Goal: Transaction & Acquisition: Obtain resource

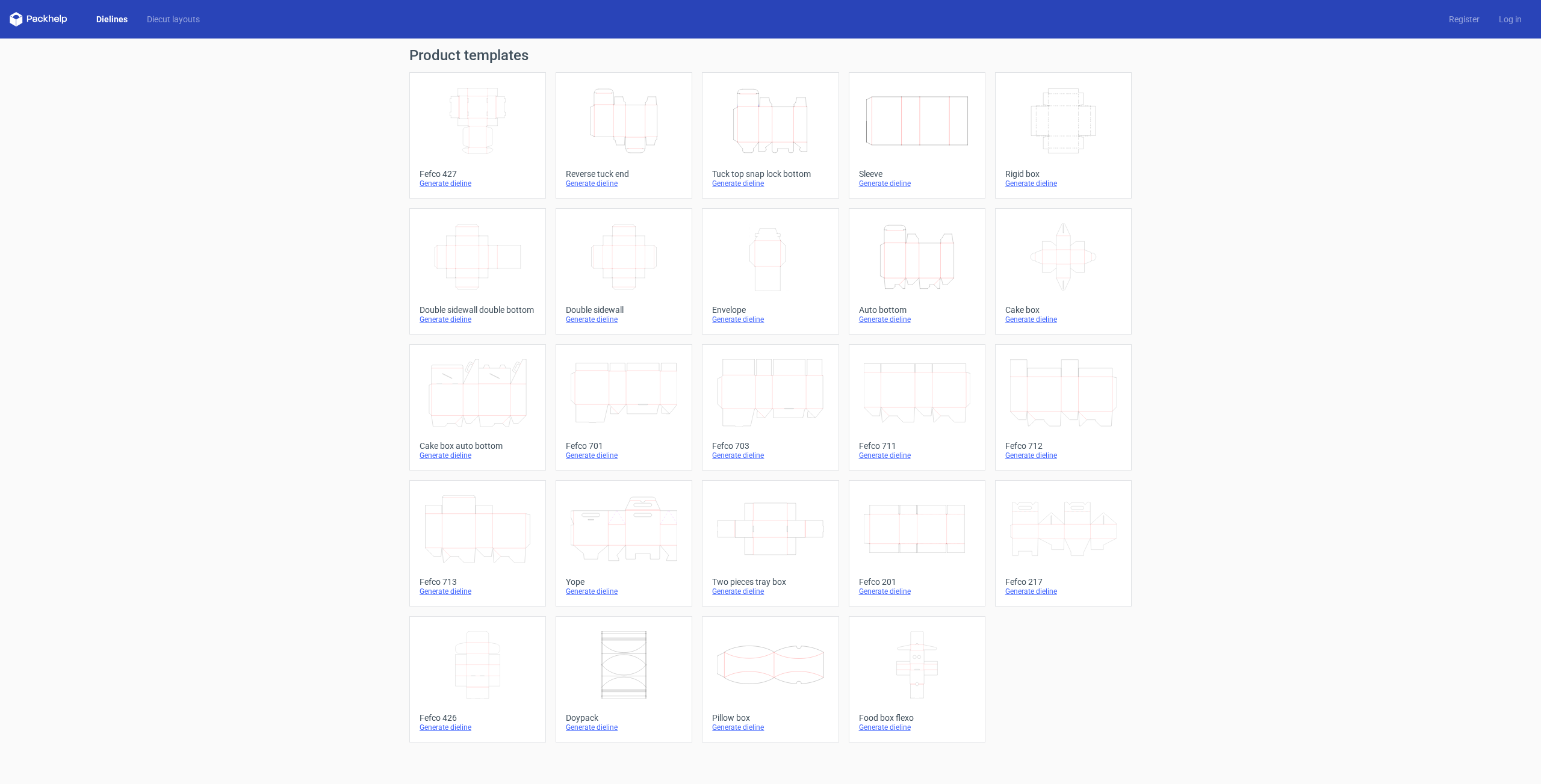
click at [631, 124] on icon "Height Depth Width" at bounding box center [624, 121] width 106 height 67
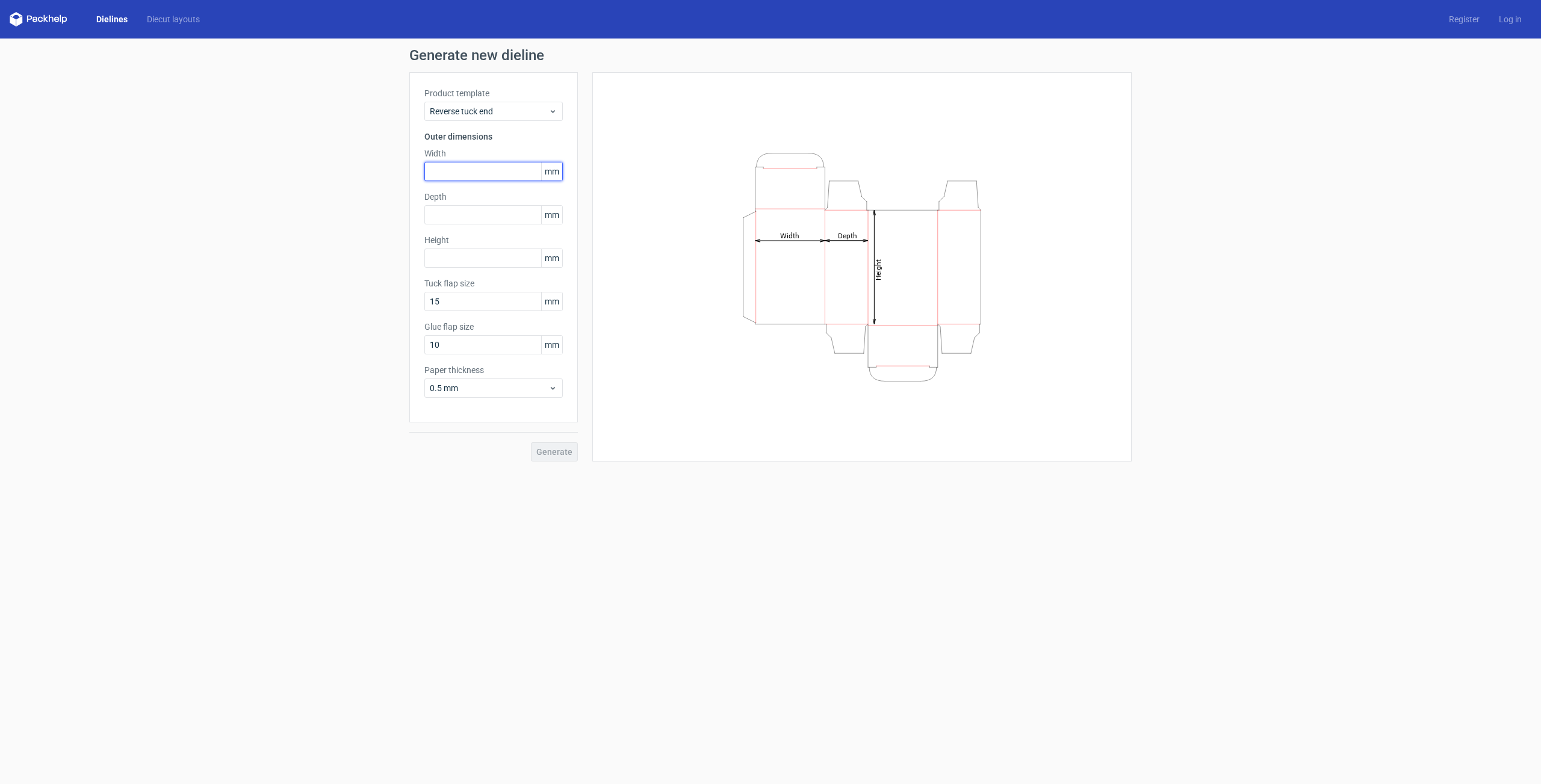
click at [463, 166] on input "text" at bounding box center [493, 172] width 139 height 20
type input "6"
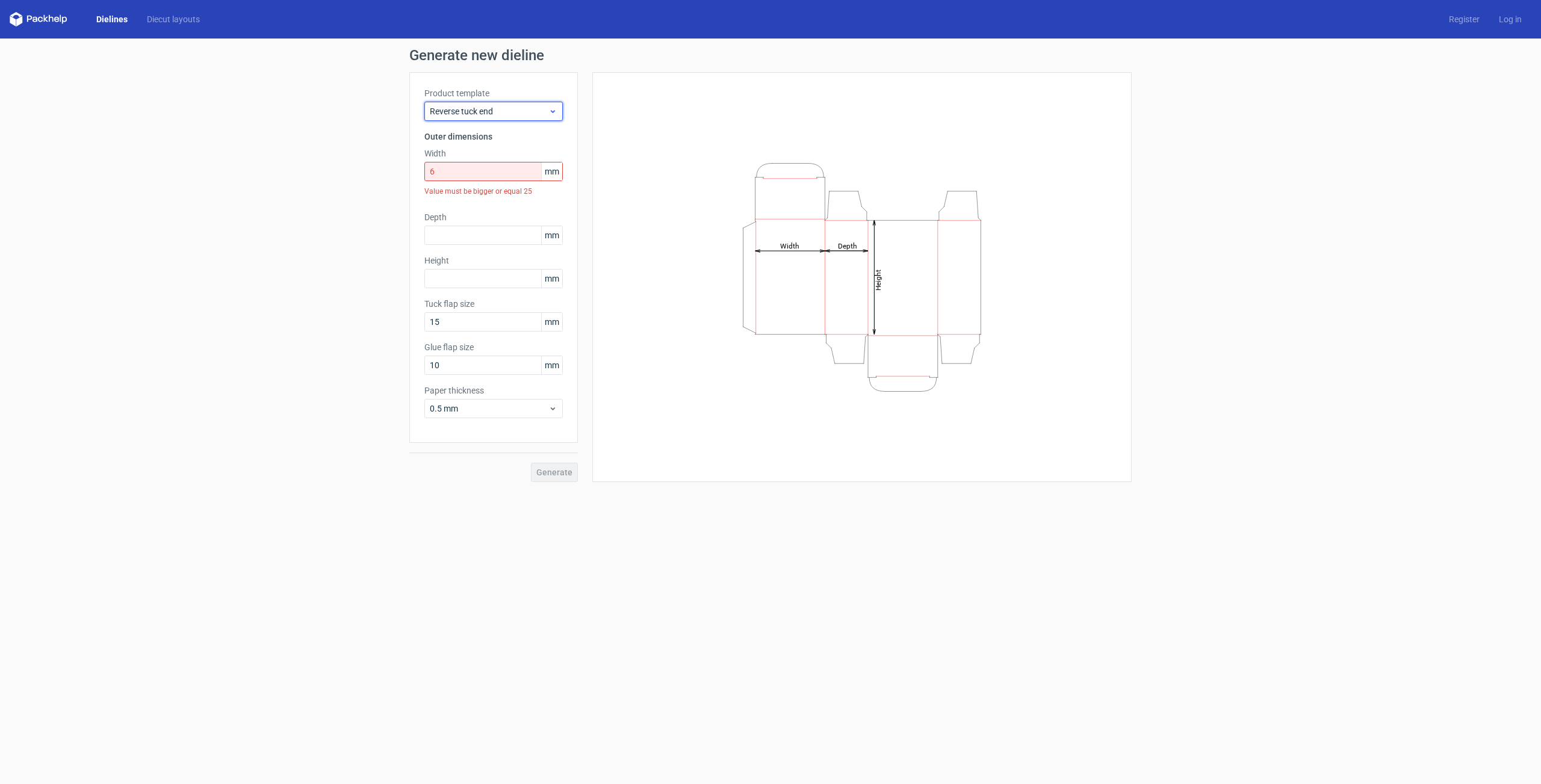
click at [557, 115] on icon at bounding box center [553, 111] width 9 height 9
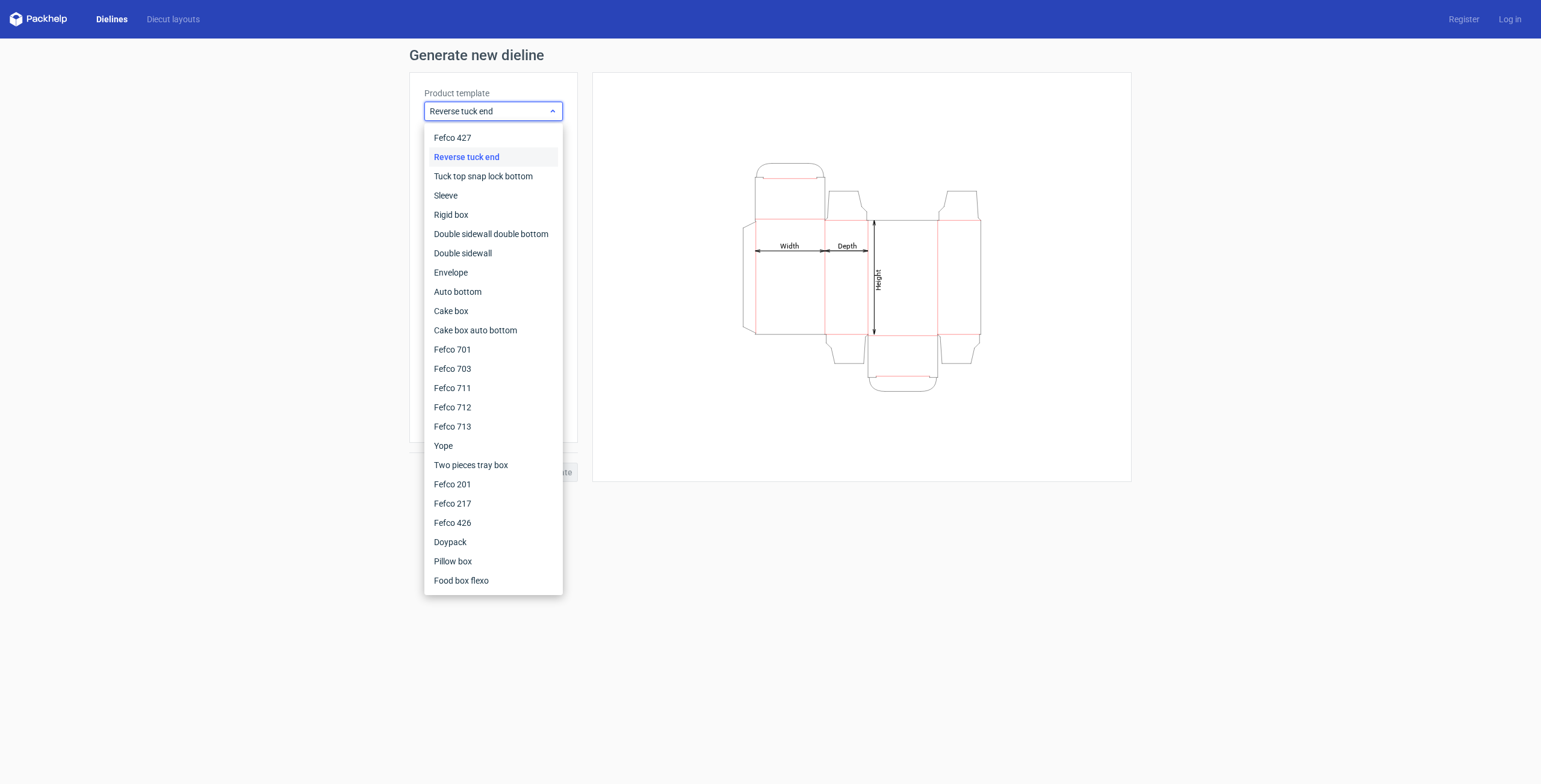
click at [557, 115] on icon at bounding box center [553, 111] width 9 height 9
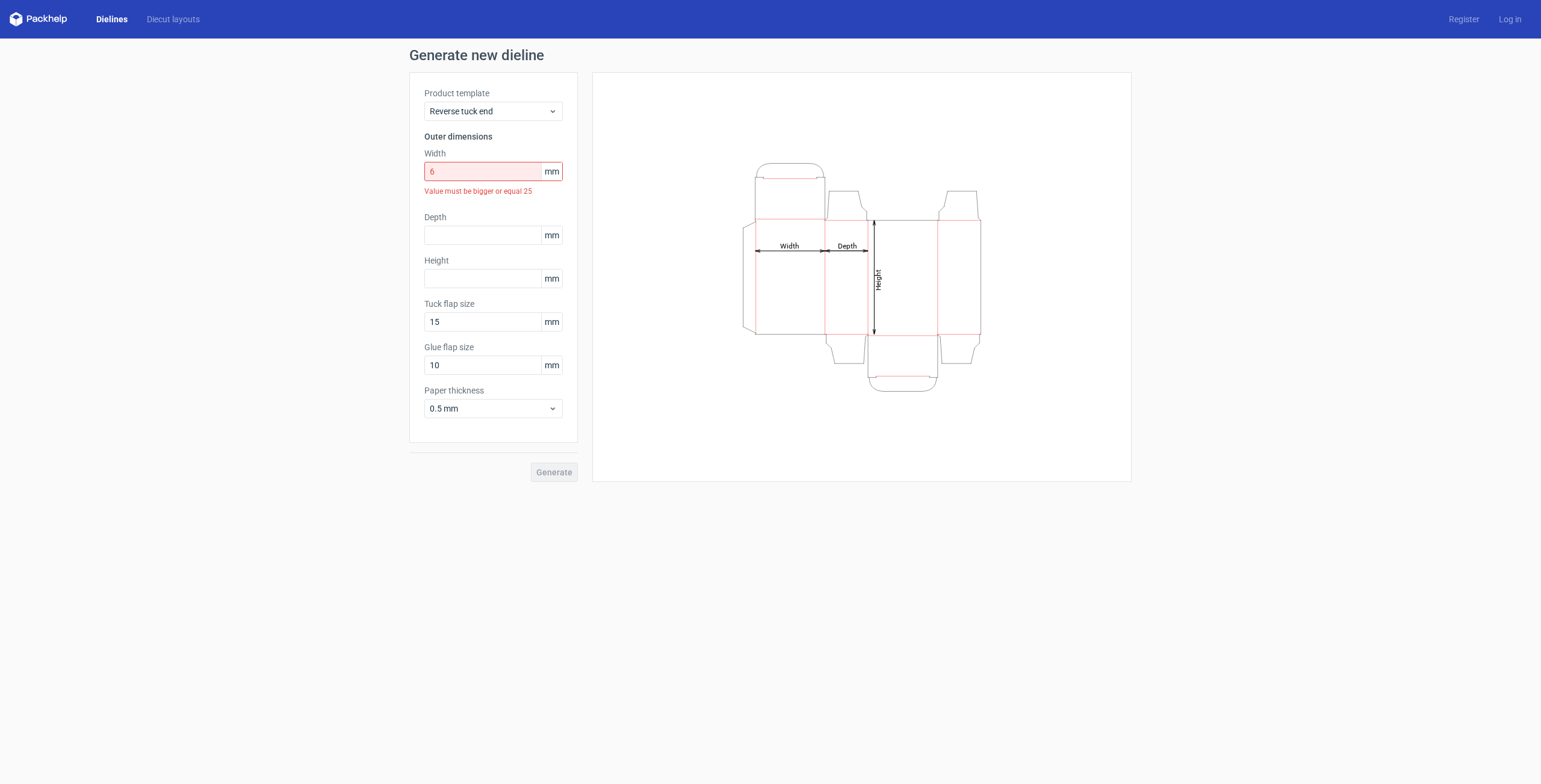
click at [558, 239] on span "mm" at bounding box center [552, 235] width 21 height 18
drag, startPoint x: 559, startPoint y: 237, endPoint x: 544, endPoint y: 239, distance: 15.1
click at [544, 239] on span "mm" at bounding box center [552, 235] width 21 height 18
click at [539, 215] on label "Depth" at bounding box center [493, 217] width 139 height 12
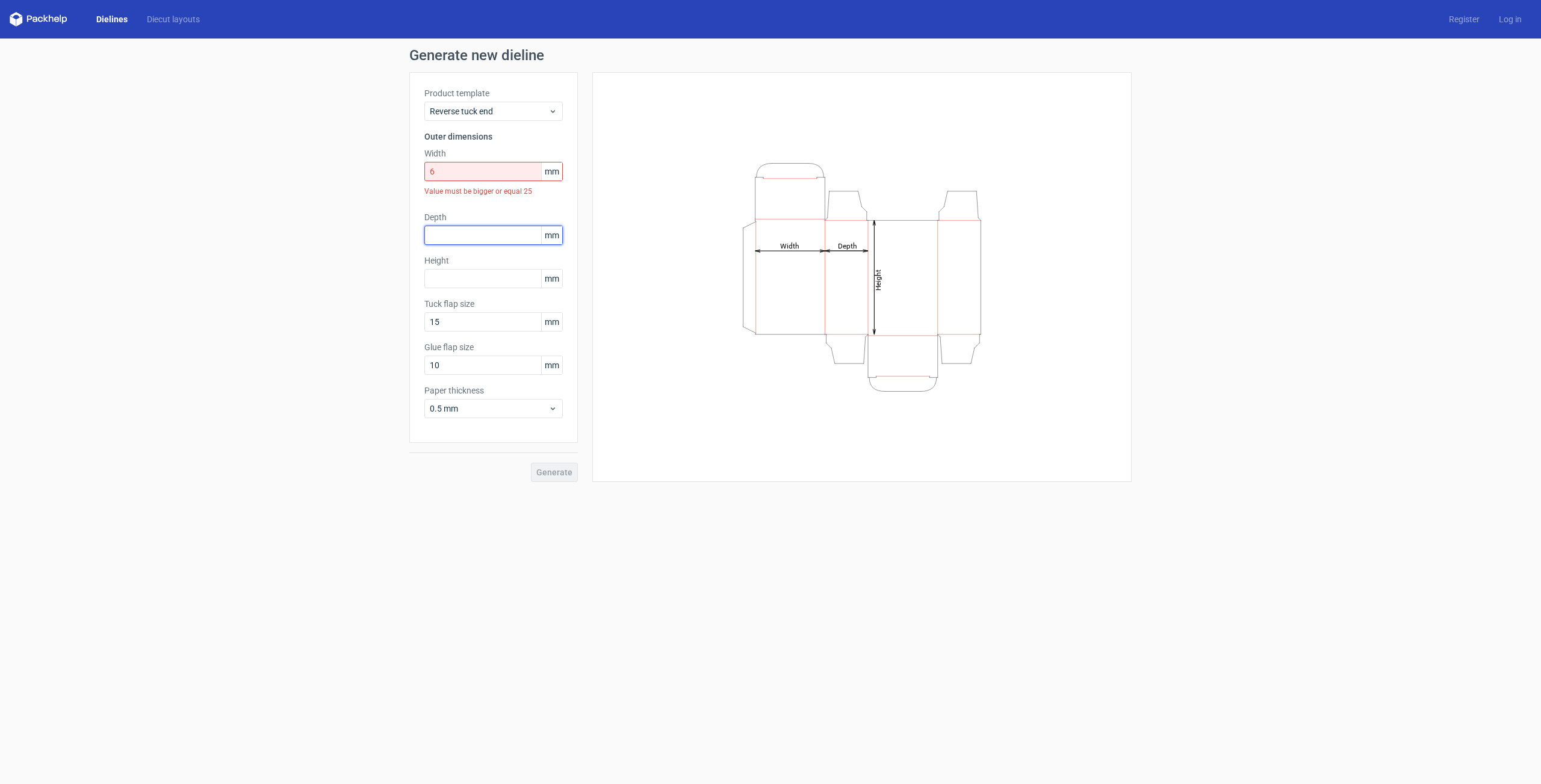
click at [492, 240] on input "text" at bounding box center [493, 235] width 139 height 20
type input "680"
click at [495, 279] on input "text" at bounding box center [493, 279] width 139 height 20
drag, startPoint x: 449, startPoint y: 235, endPoint x: 377, endPoint y: 245, distance: 72.7
click at [424, 245] on input "680" at bounding box center [493, 235] width 139 height 20
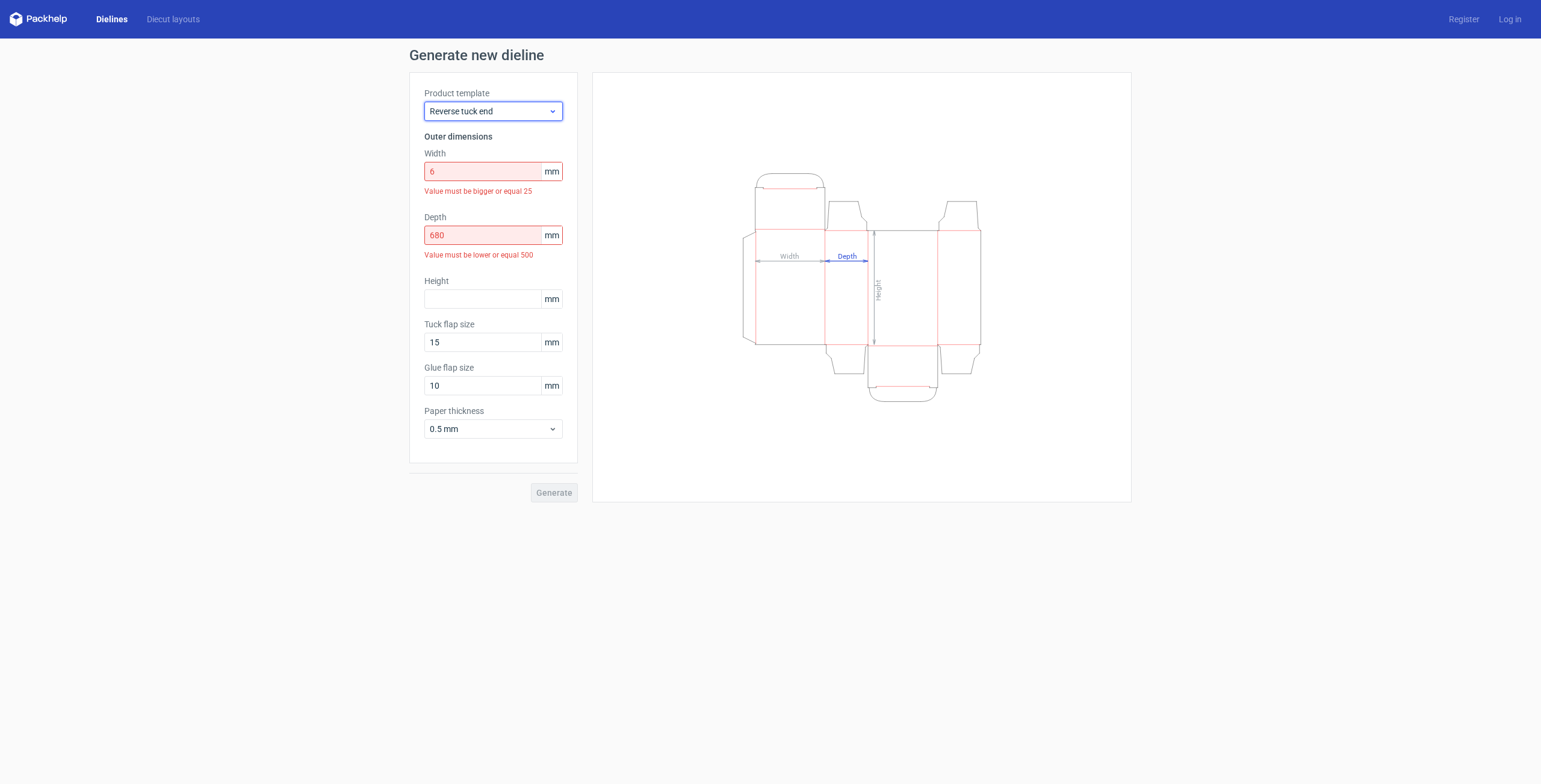
click at [530, 112] on span "Reverse tuck end" at bounding box center [488, 111] width 118 height 12
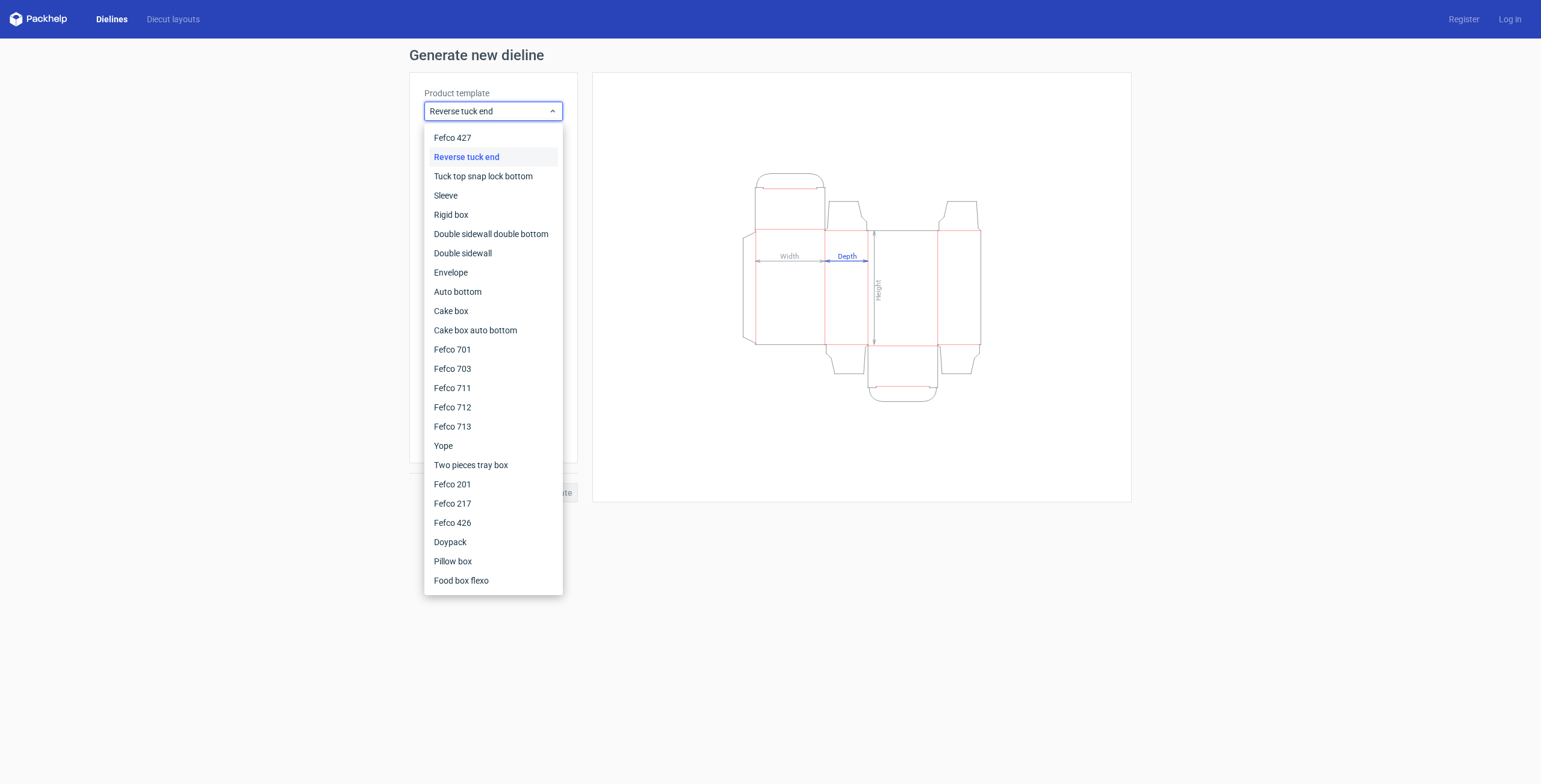
click at [315, 378] on div "Generate new dieline Product template Reverse tuck end Outer dimensions Width 6…" at bounding box center [770, 275] width 1541 height 474
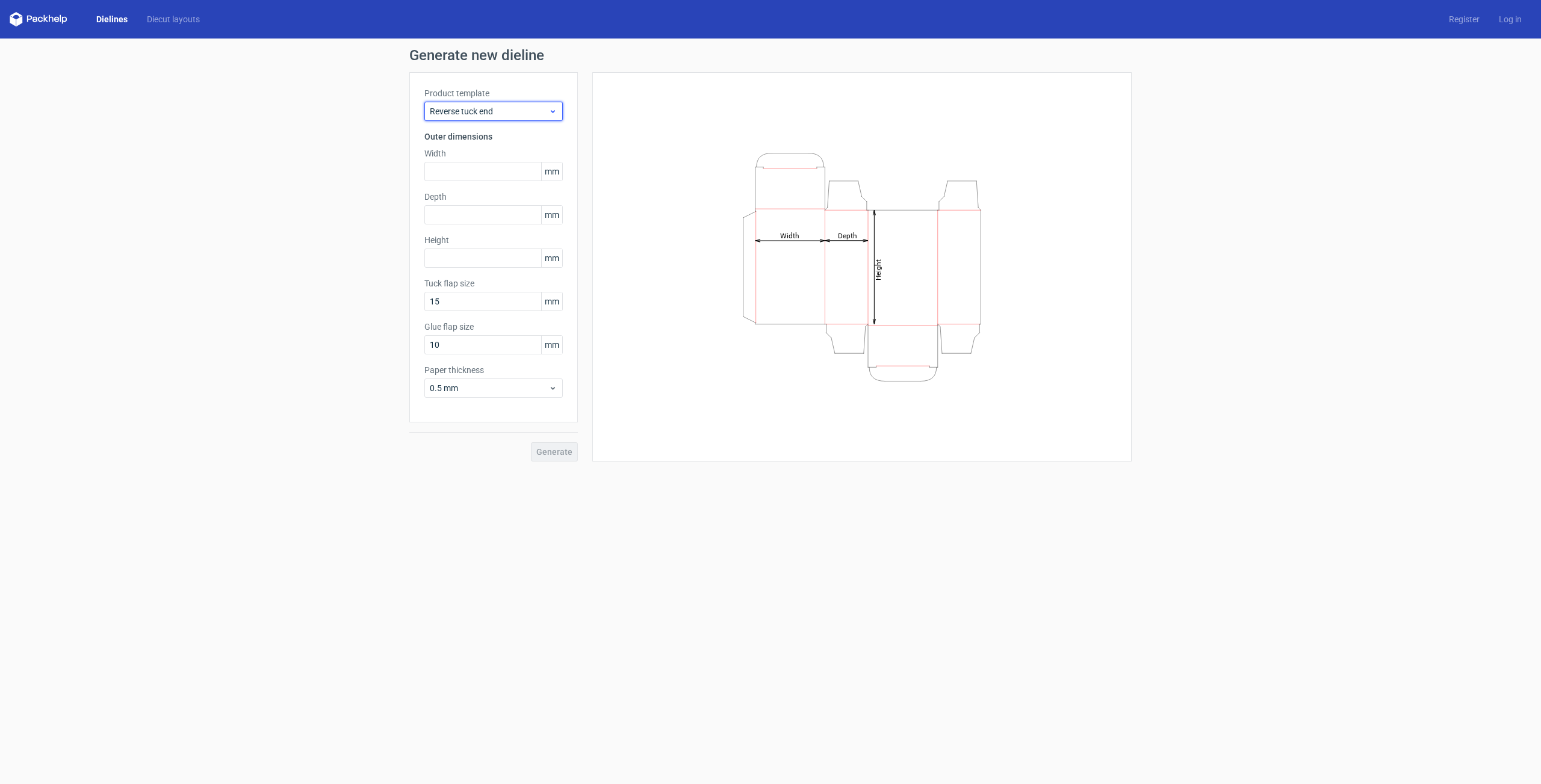
click at [547, 106] on span "Reverse tuck end" at bounding box center [488, 111] width 118 height 12
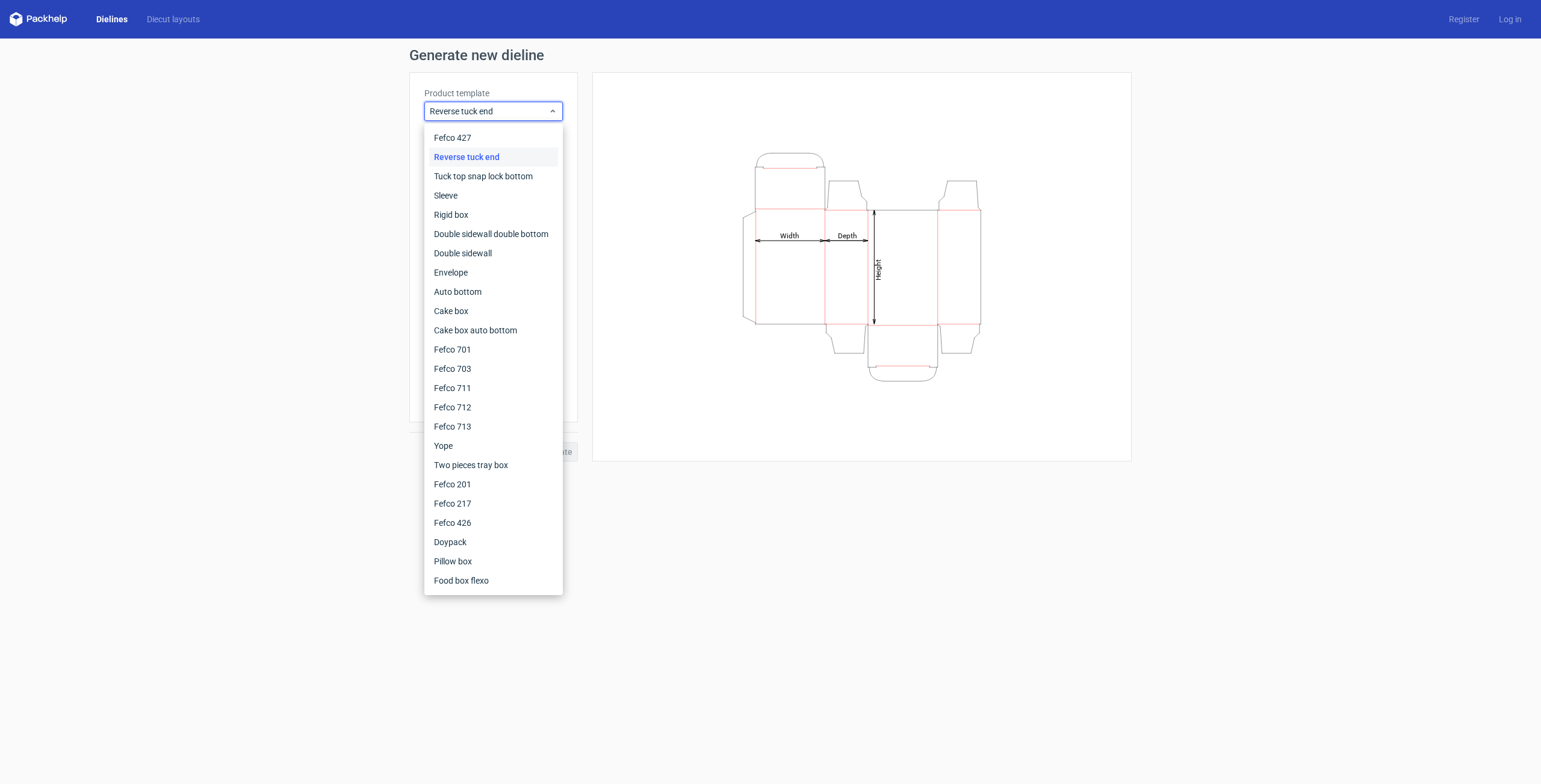
click at [334, 342] on div "Generate new dieline Product template Reverse tuck end Outer dimensions Width m…" at bounding box center [770, 254] width 1541 height 433
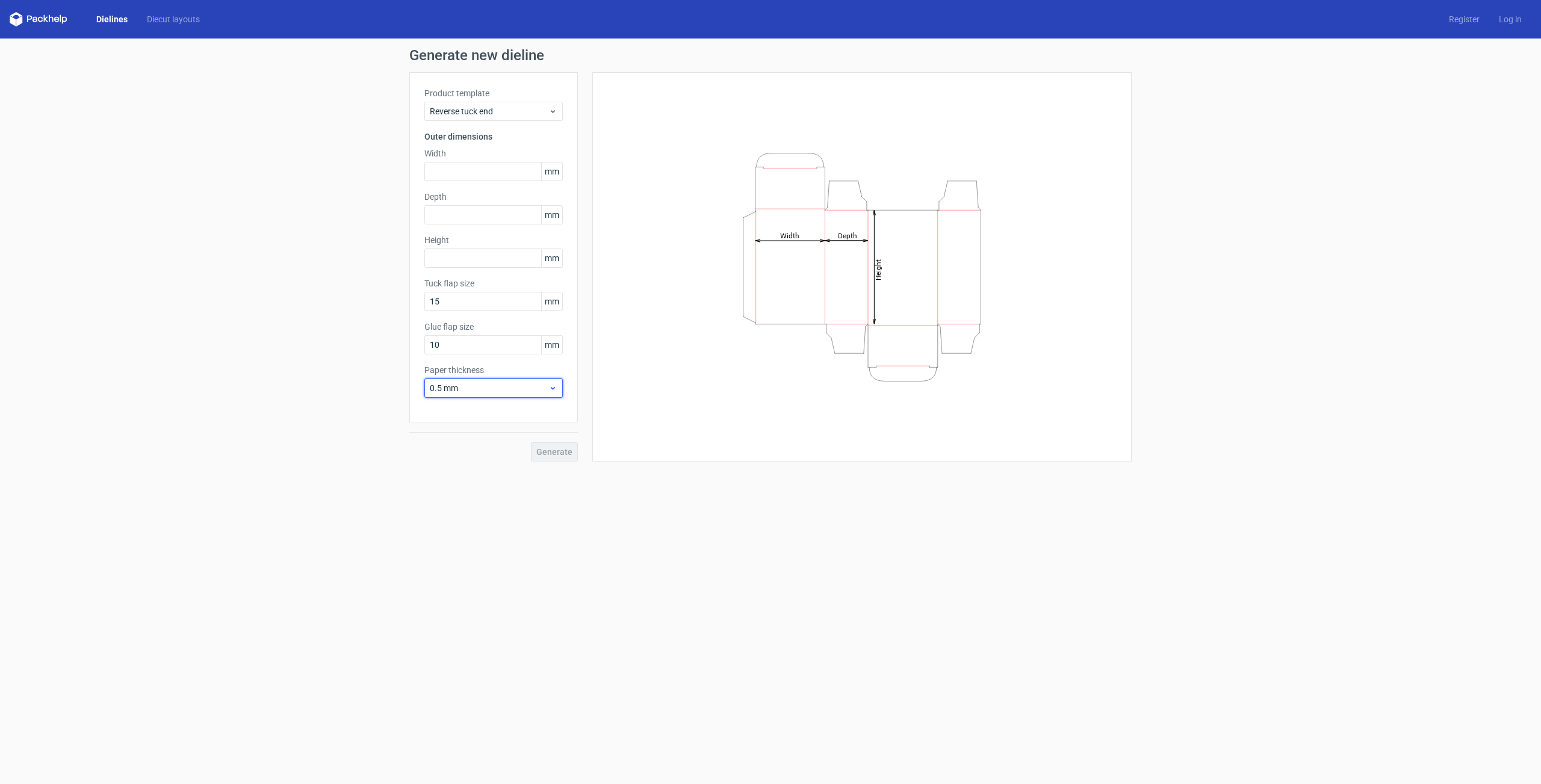
click at [502, 391] on span "0.5 mm" at bounding box center [488, 388] width 118 height 12
click at [784, 513] on form "Generate new dieline Product template Reverse tuck end Outer dimensions Width m…" at bounding box center [770, 411] width 1541 height 746
click at [499, 387] on span "0.5 mm" at bounding box center [488, 388] width 118 height 12
click at [535, 120] on div "Reverse tuck end" at bounding box center [493, 111] width 139 height 20
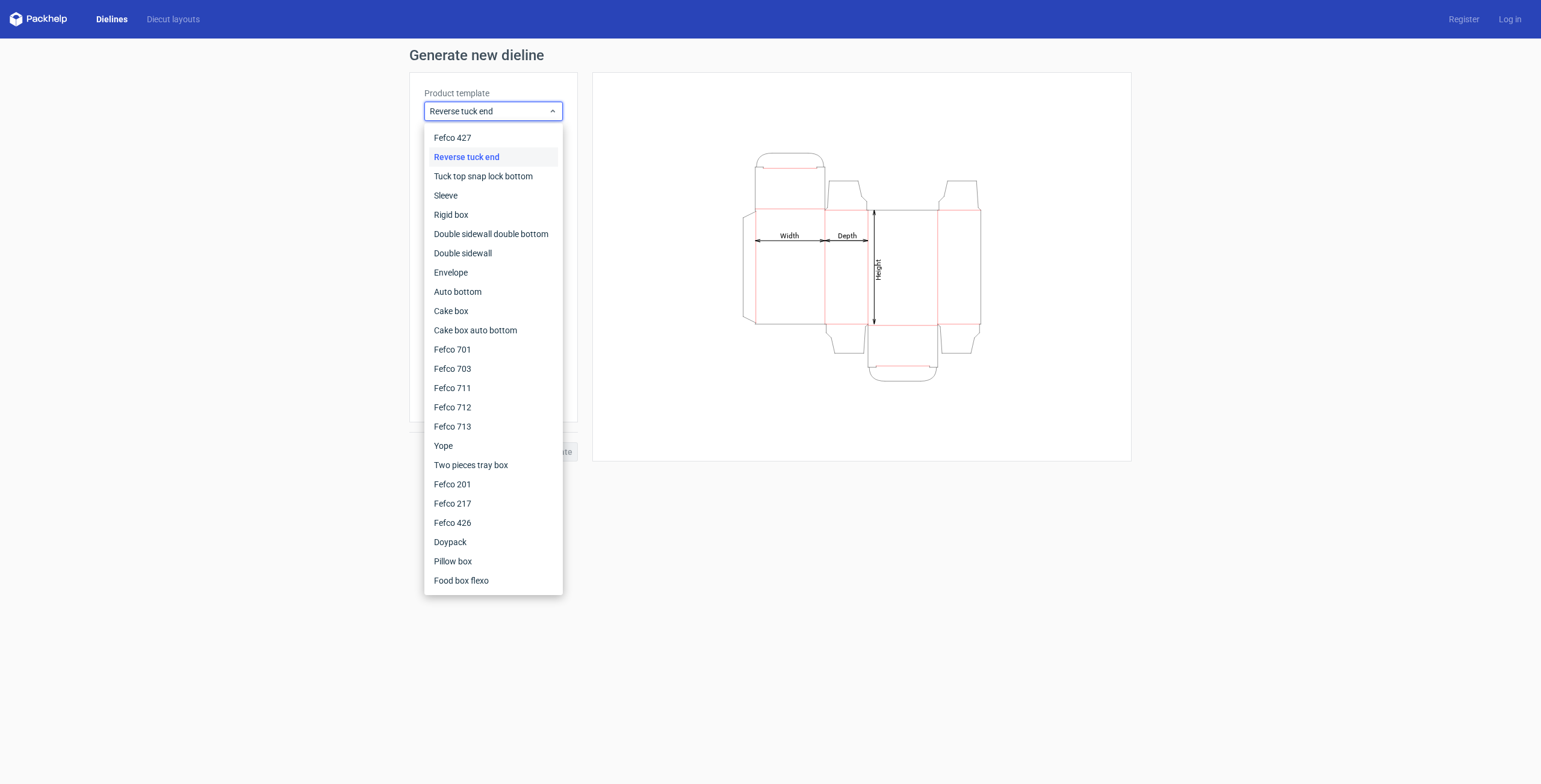
click at [254, 338] on div "Generate new dieline Product template Reverse tuck end Outer dimensions Width m…" at bounding box center [770, 254] width 1541 height 433
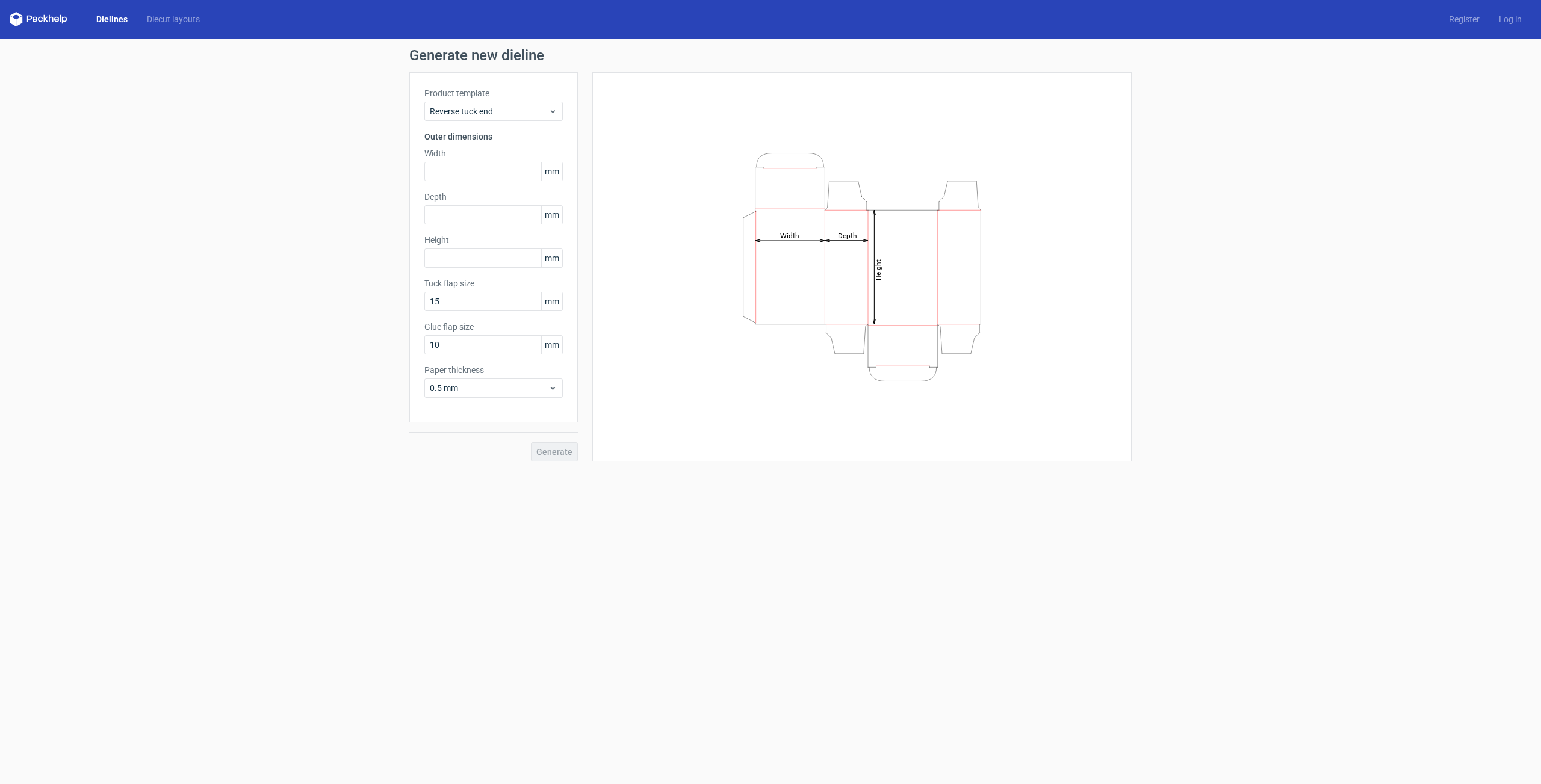
click at [110, 24] on link "Dielines" at bounding box center [112, 19] width 50 height 12
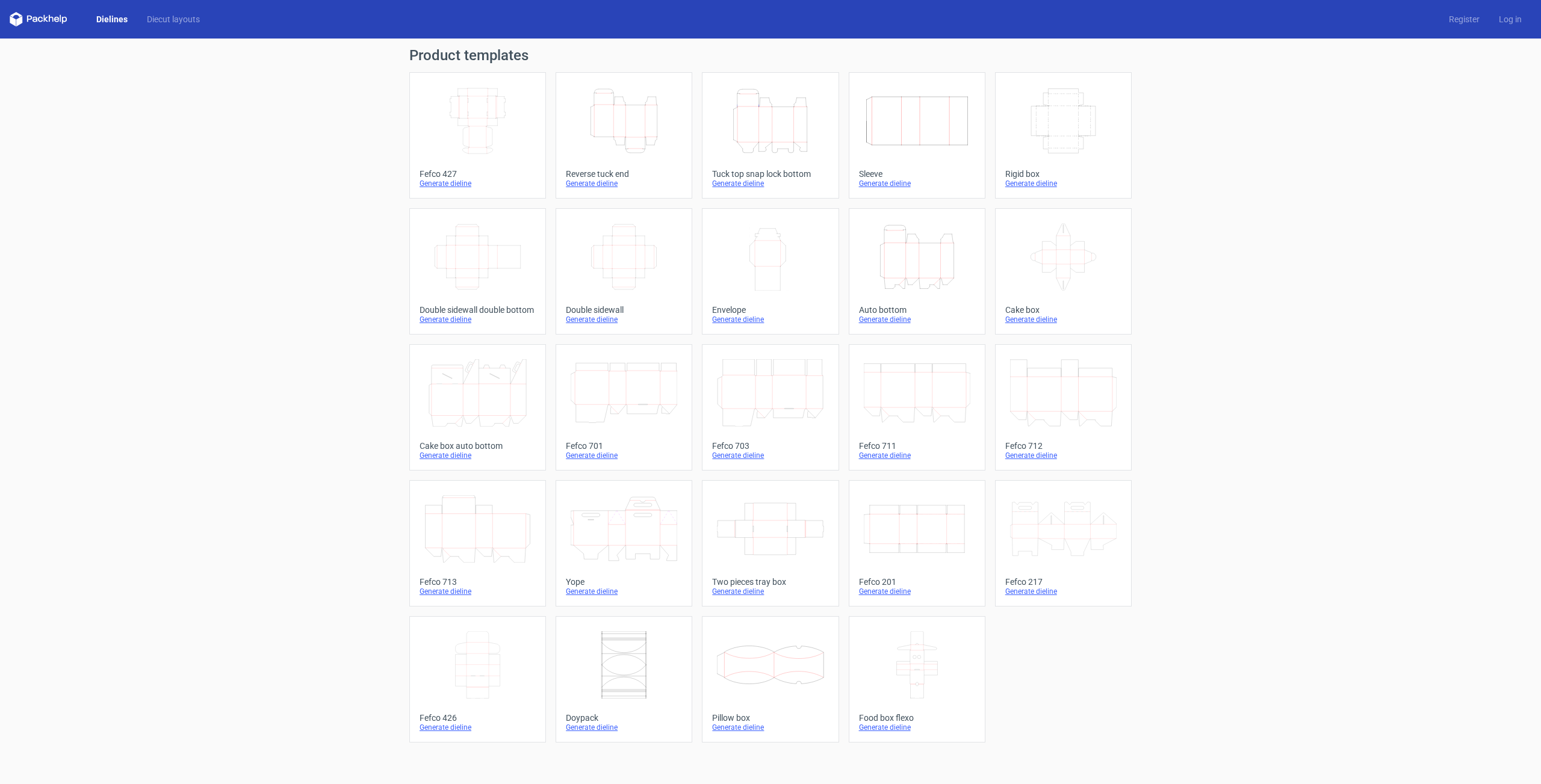
click at [628, 127] on icon "Height Depth Width" at bounding box center [624, 121] width 106 height 67
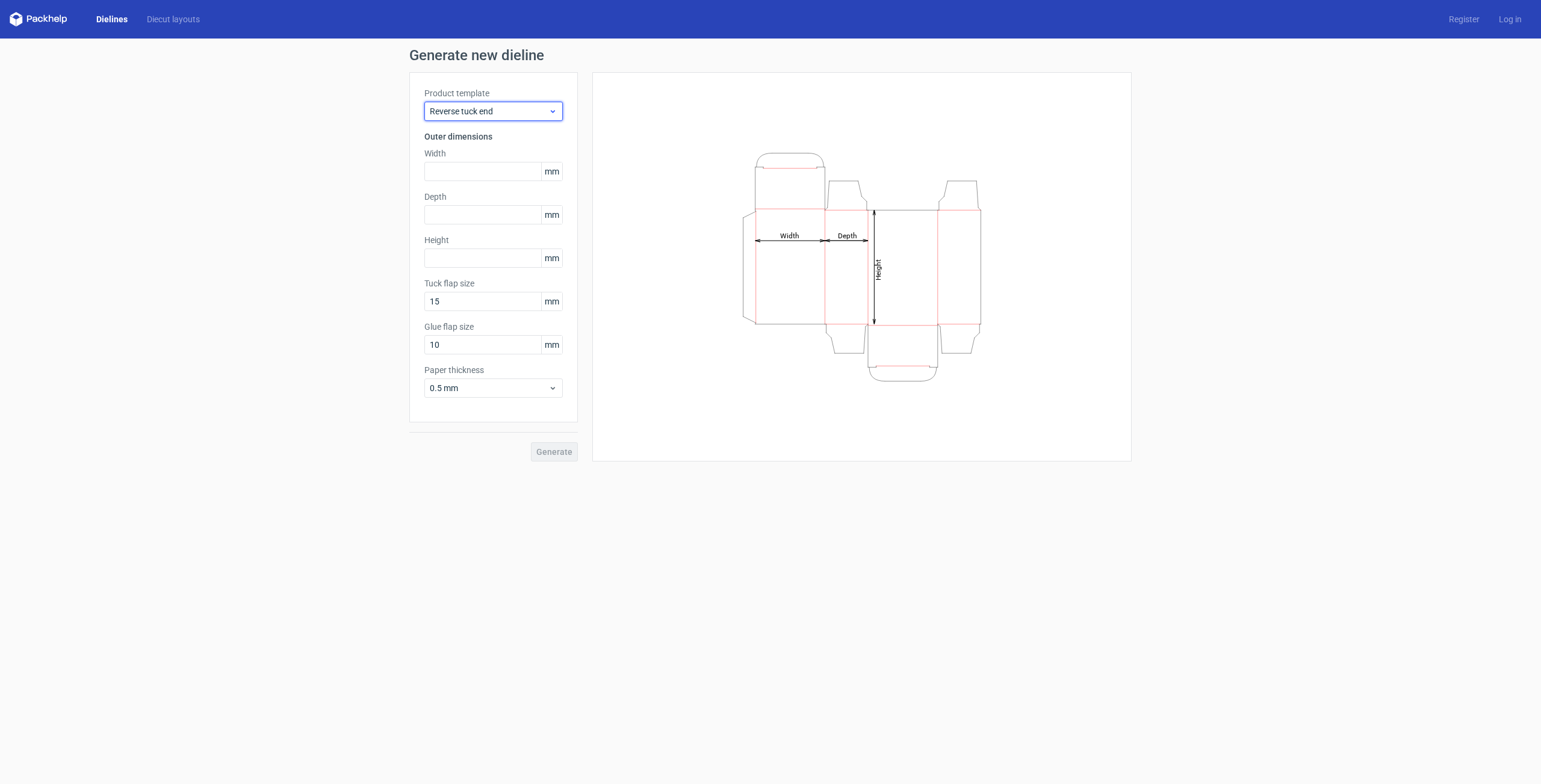
click at [552, 112] on icon at bounding box center [553, 111] width 9 height 9
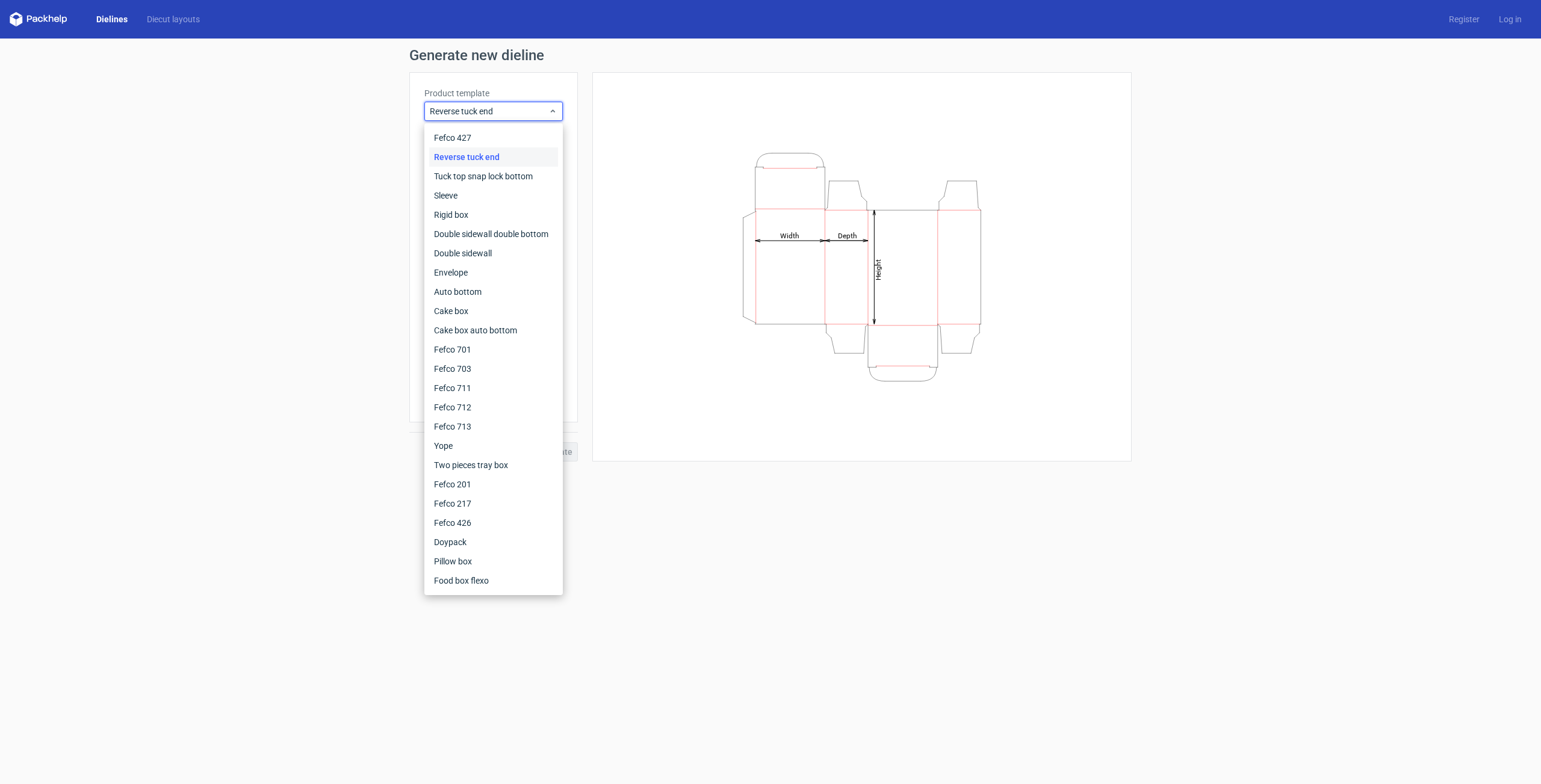
click at [309, 247] on div "Generate new dieline Product template Reverse tuck end Outer dimensions Width m…" at bounding box center [770, 254] width 1541 height 433
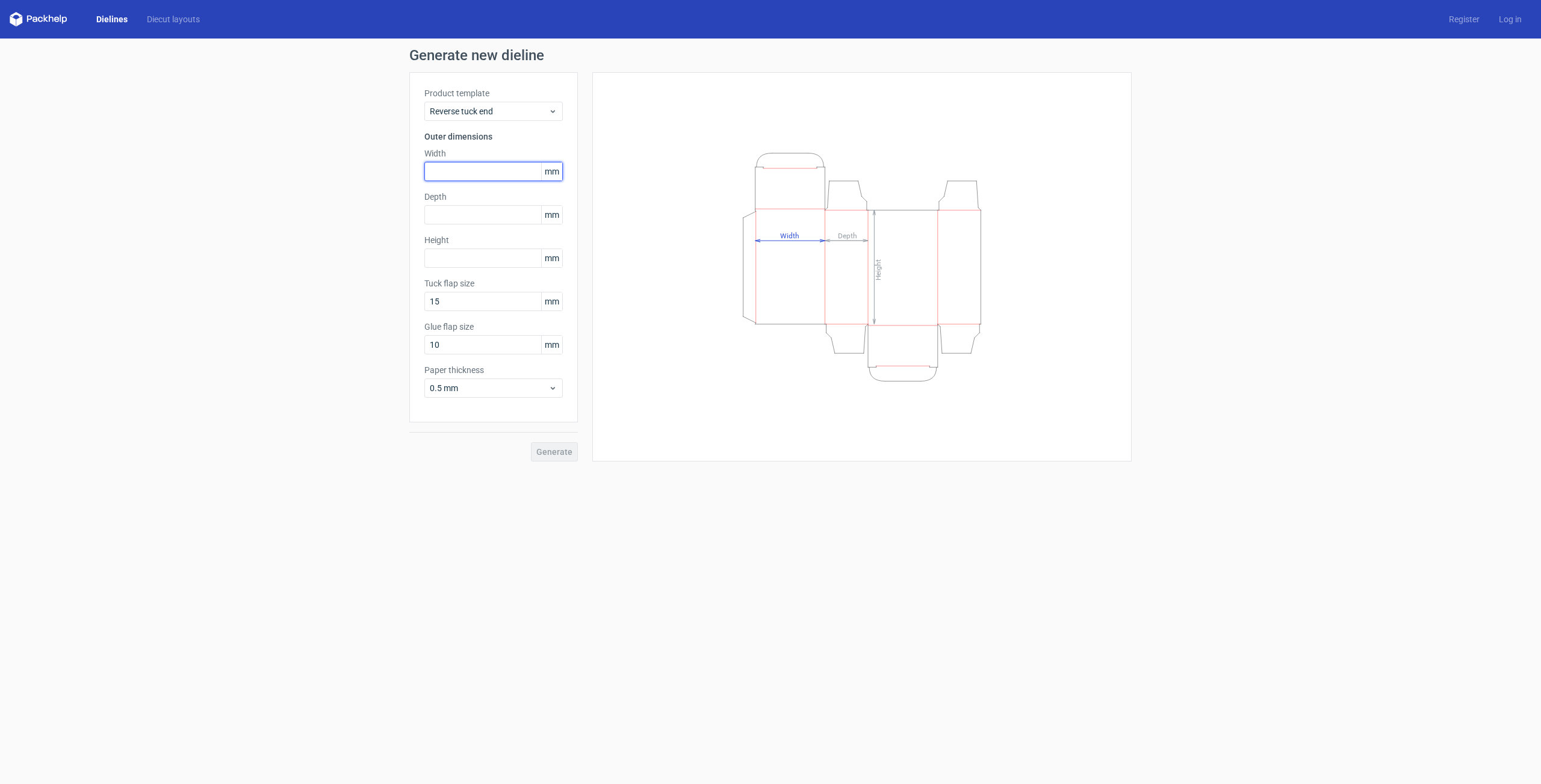
click at [458, 175] on input "text" at bounding box center [493, 172] width 139 height 20
type input "6"
type input "68"
click at [474, 213] on input "text" at bounding box center [493, 214] width 139 height 20
type input "222"
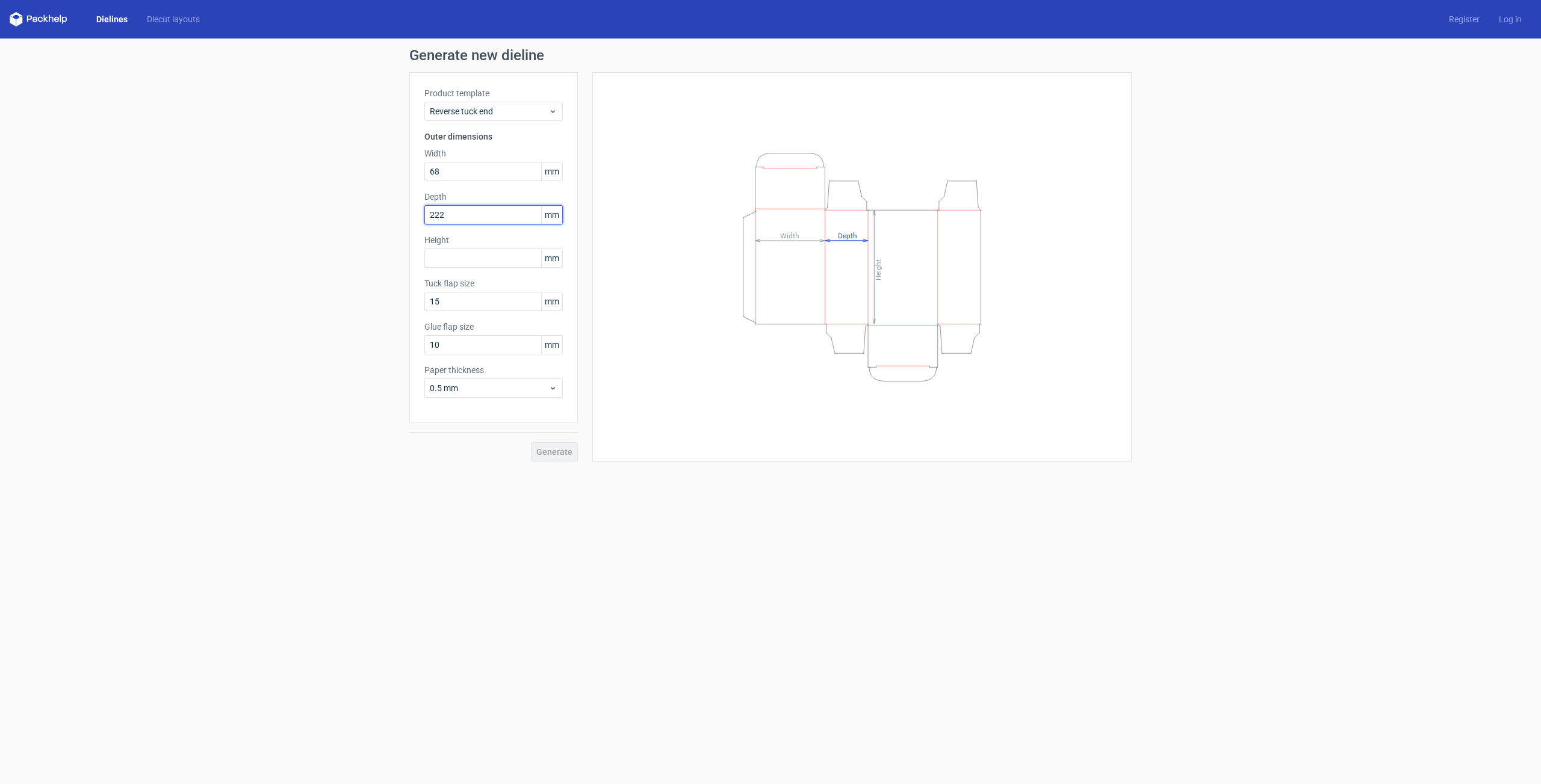
drag, startPoint x: 455, startPoint y: 218, endPoint x: 365, endPoint y: 218, distance: 90.0
click at [424, 218] on input "222" at bounding box center [493, 214] width 139 height 20
click at [466, 257] on input "text" at bounding box center [493, 258] width 139 height 20
type input "220"
click at [465, 212] on input "text" at bounding box center [493, 214] width 139 height 20
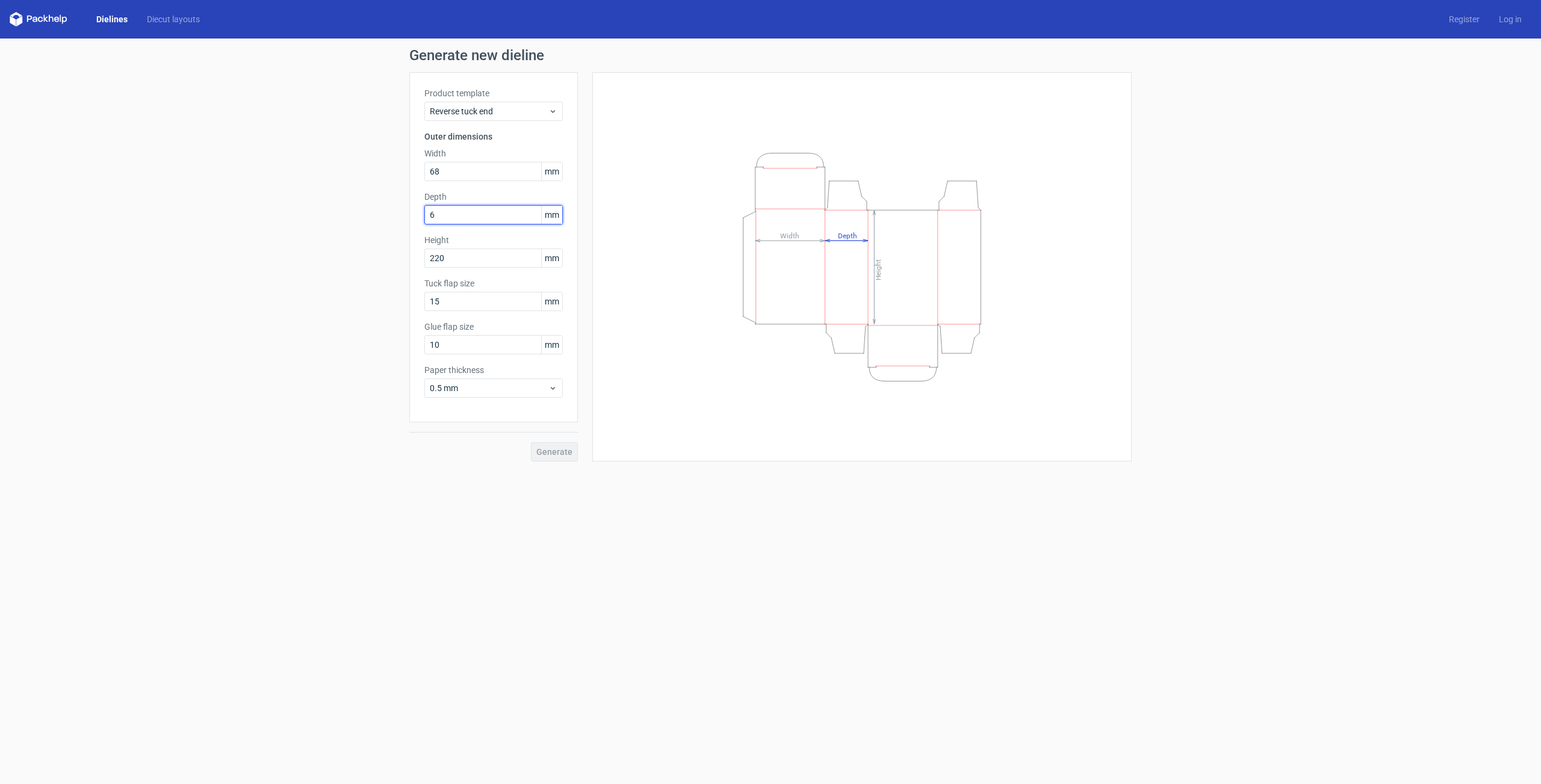
type input "68"
drag, startPoint x: 445, startPoint y: 172, endPoint x: 337, endPoint y: 166, distance: 108.2
click at [424, 166] on input "68" at bounding box center [493, 172] width 139 height 20
type input "70"
drag, startPoint x: 453, startPoint y: 212, endPoint x: 307, endPoint y: 217, distance: 146.1
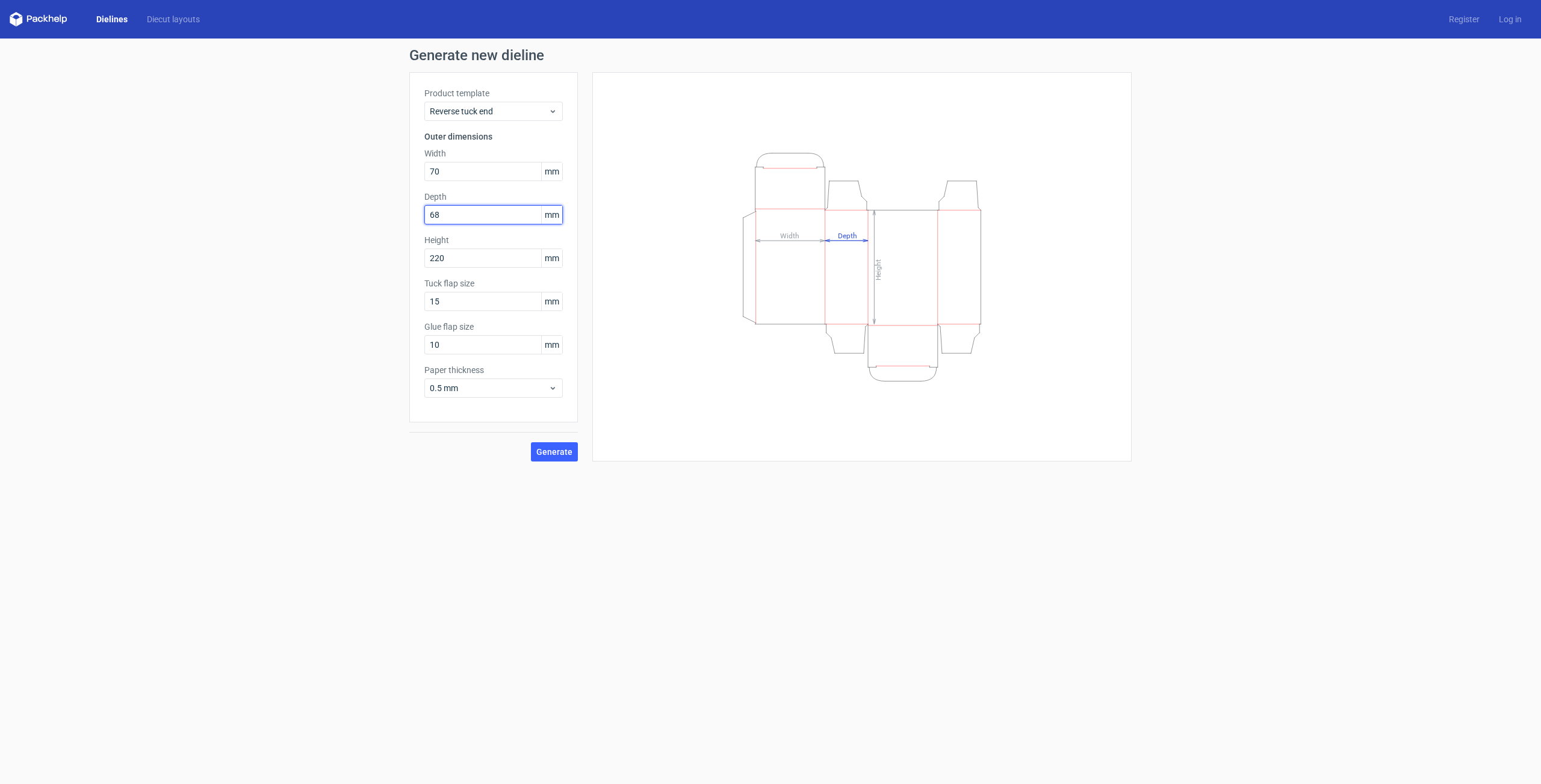
click at [424, 217] on input "68" at bounding box center [493, 214] width 139 height 20
type input "70"
click at [609, 426] on div "Height Depth Width" at bounding box center [862, 268] width 509 height 360
click at [561, 453] on span "Generate" at bounding box center [554, 451] width 36 height 8
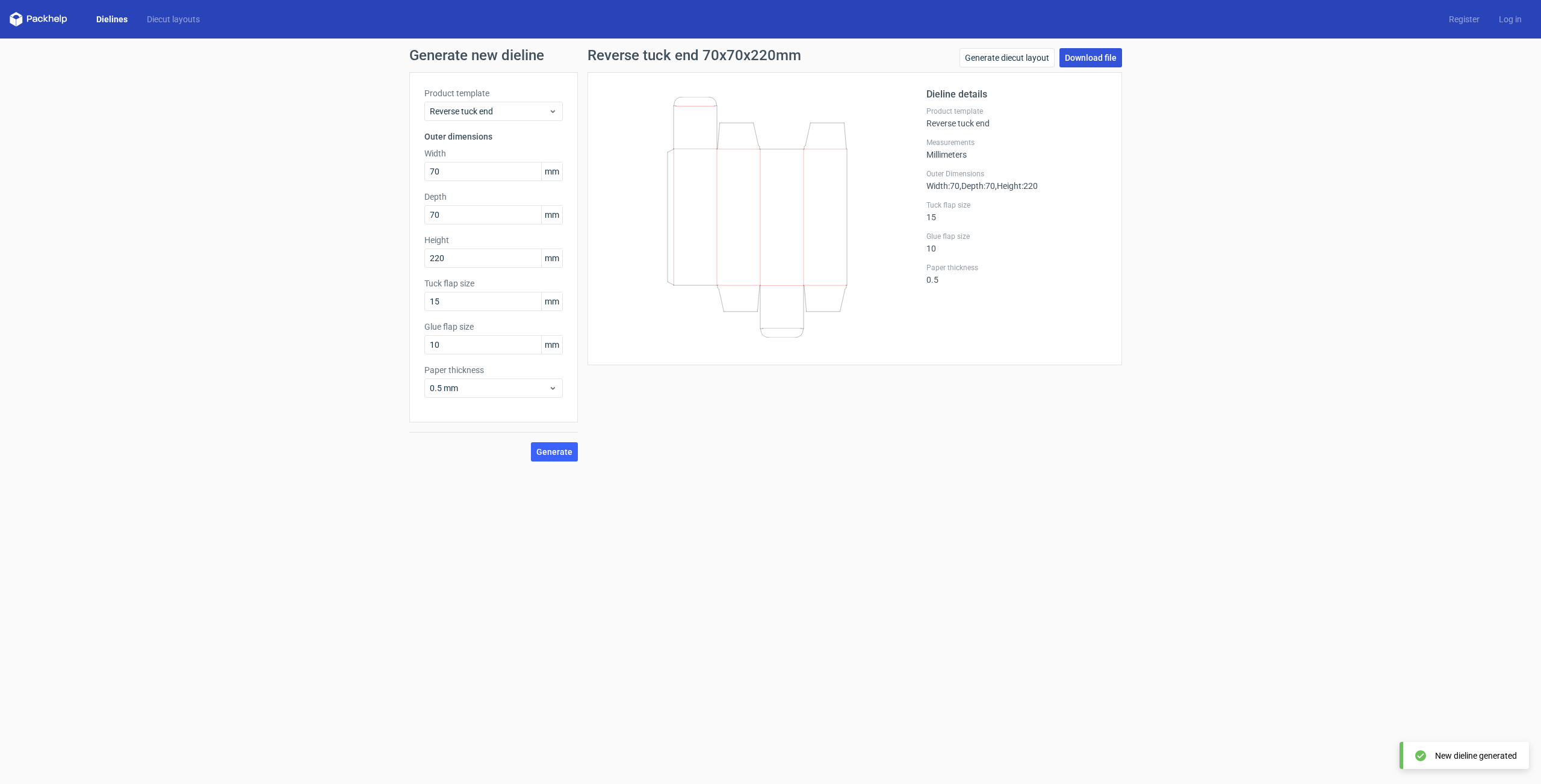
click at [1107, 64] on link "Download file" at bounding box center [1091, 58] width 62 height 20
click at [439, 261] on input "220" at bounding box center [493, 258] width 139 height 20
click at [531, 443] on button "Generate" at bounding box center [555, 452] width 47 height 20
drag, startPoint x: 452, startPoint y: 263, endPoint x: 437, endPoint y: 266, distance: 15.3
click at [437, 266] on input "204" at bounding box center [493, 258] width 139 height 20
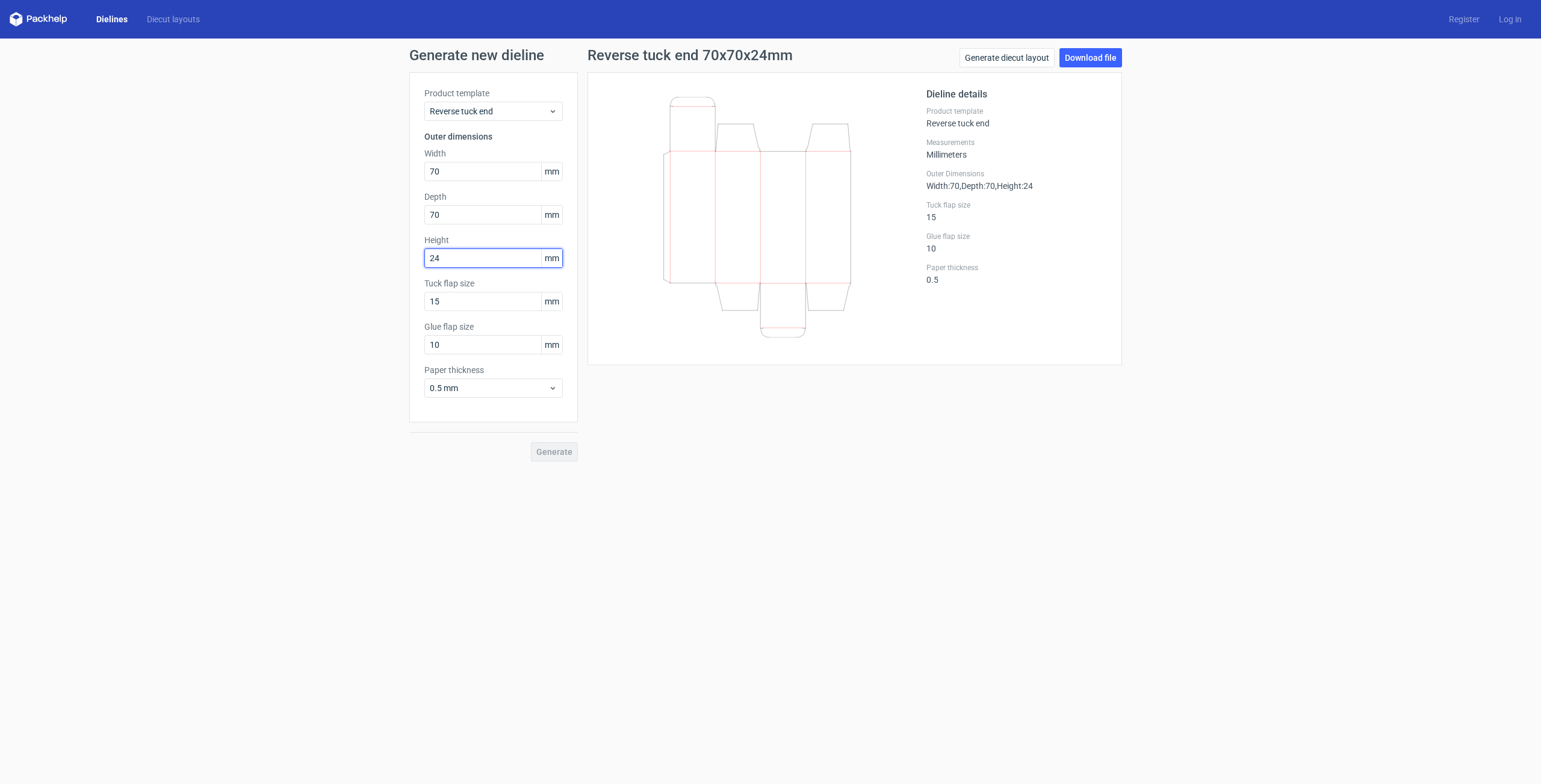
type input "242"
click at [542, 444] on button "Generate" at bounding box center [555, 452] width 47 height 20
click at [564, 455] on span "Generate" at bounding box center [554, 451] width 36 height 8
click at [1084, 59] on link "Download file" at bounding box center [1091, 58] width 62 height 20
click at [450, 175] on input "70" at bounding box center [493, 172] width 139 height 20
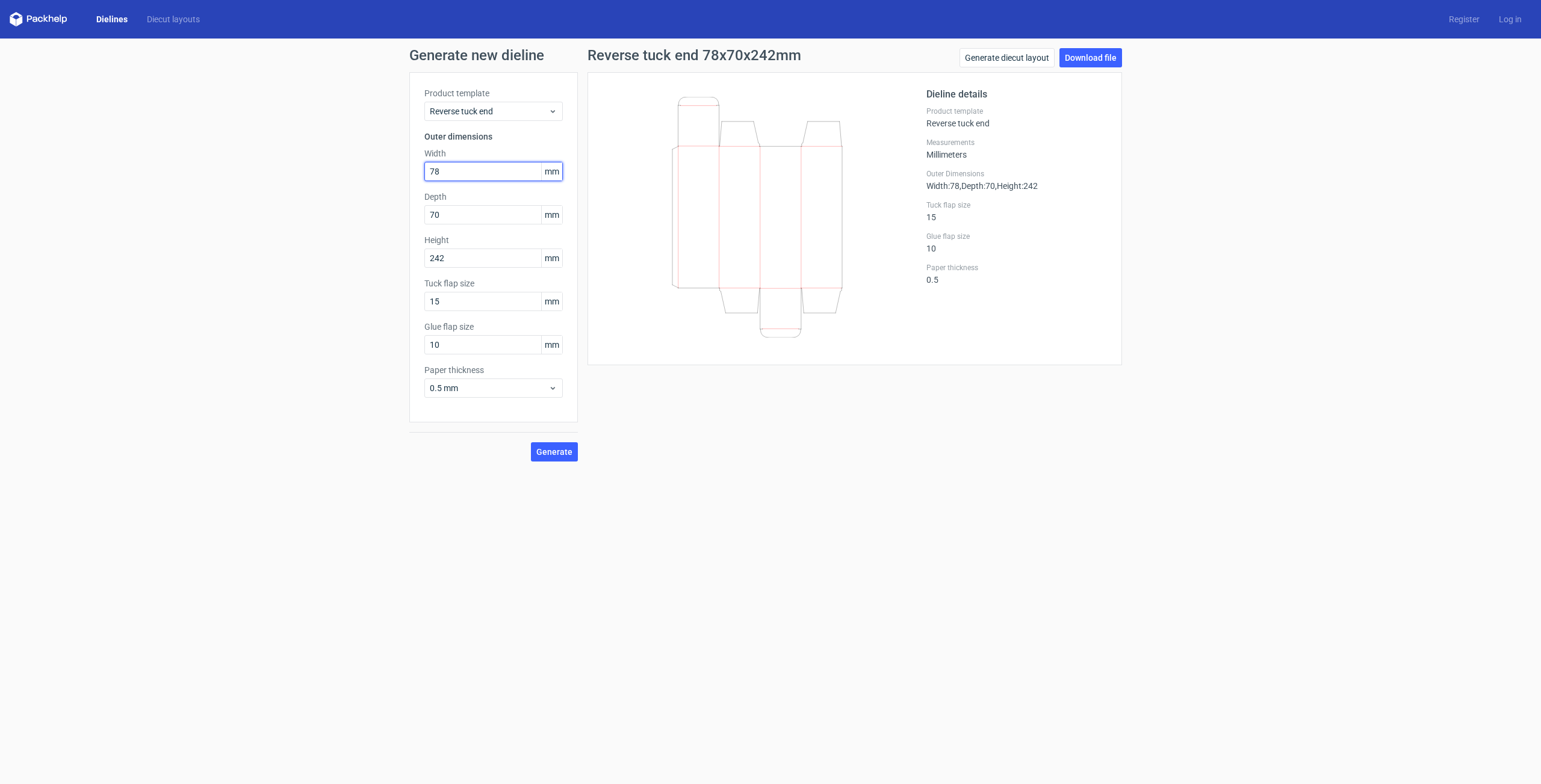
type input "7"
type input "68"
drag, startPoint x: 445, startPoint y: 220, endPoint x: 396, endPoint y: 220, distance: 49.0
click at [424, 220] on input "70" at bounding box center [493, 214] width 139 height 20
type input "7"
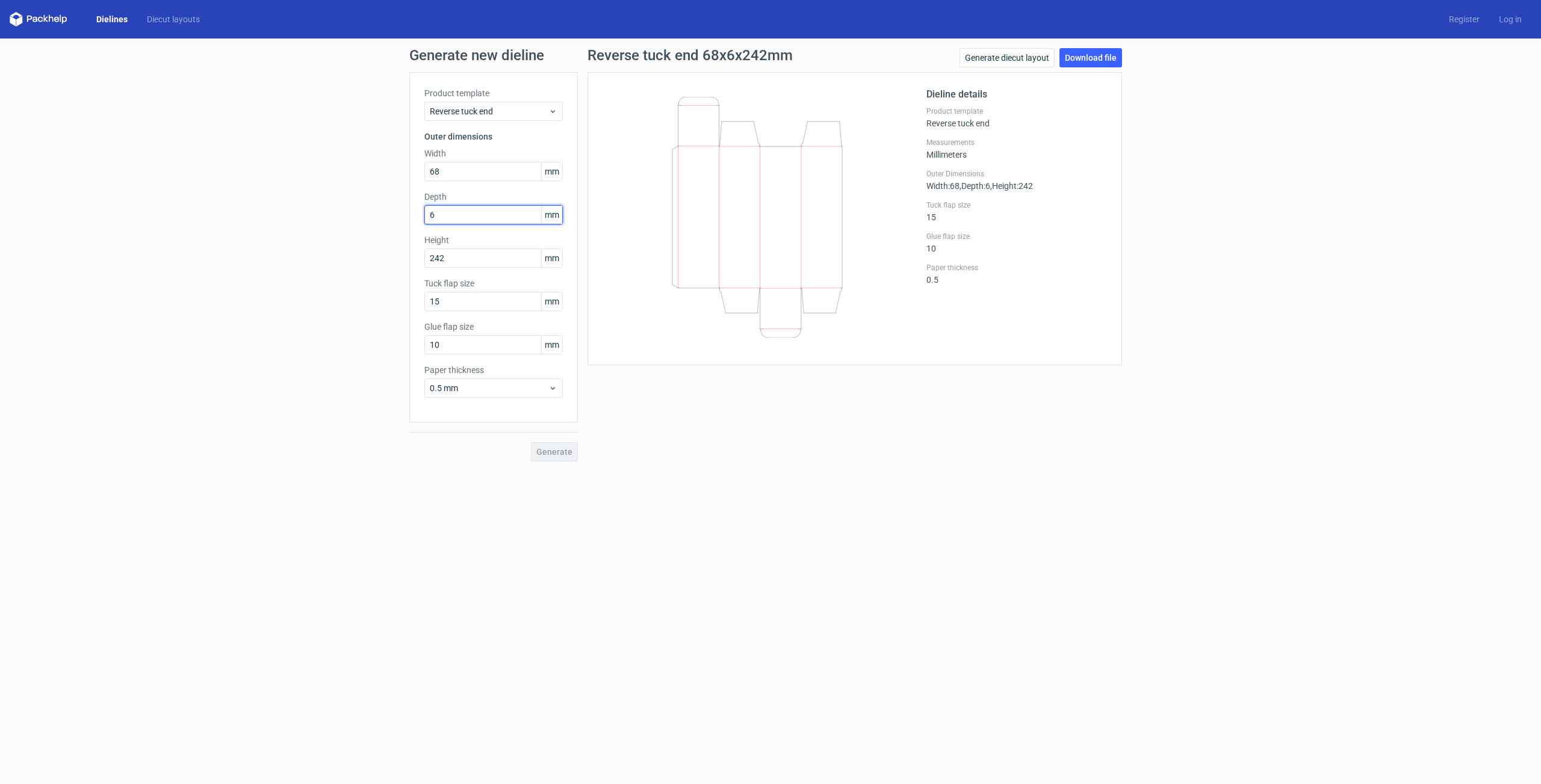
type input "68"
click at [567, 446] on button "Generate" at bounding box center [555, 452] width 47 height 20
click at [1116, 62] on link "Download file" at bounding box center [1091, 58] width 62 height 20
drag, startPoint x: 451, startPoint y: 174, endPoint x: 341, endPoint y: 181, distance: 110.2
click at [424, 181] on input "68" at bounding box center [493, 172] width 139 height 20
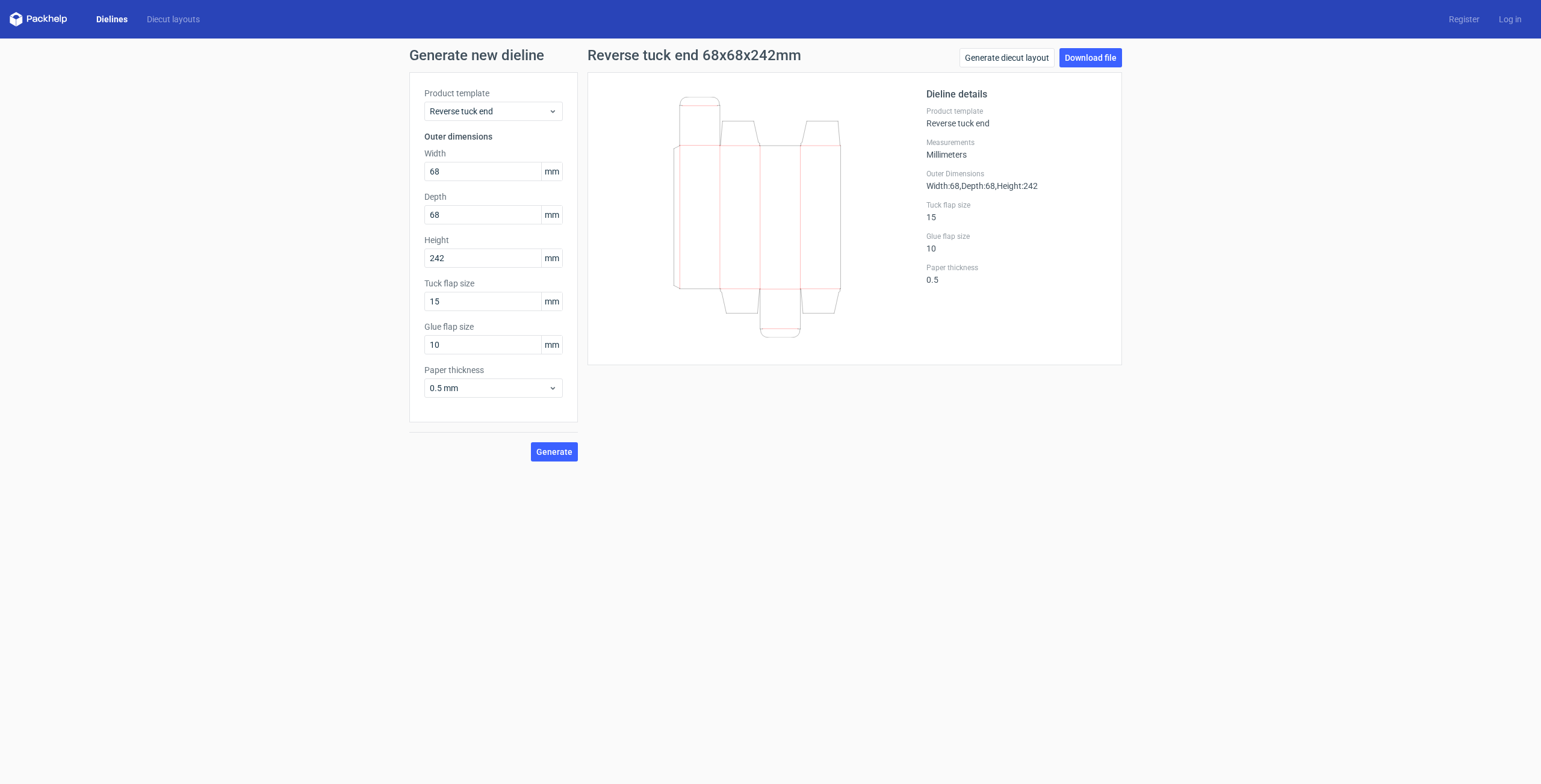
click at [284, 218] on div "Generate new dieline Product template Reverse tuck end Outer dimensions Width 6…" at bounding box center [770, 254] width 1541 height 433
click at [186, 274] on div "Generate new dieline Product template Reverse tuck end Outer dimensions Width 6…" at bounding box center [770, 254] width 1541 height 433
